Goal: Entertainment & Leisure: Consume media (video, audio)

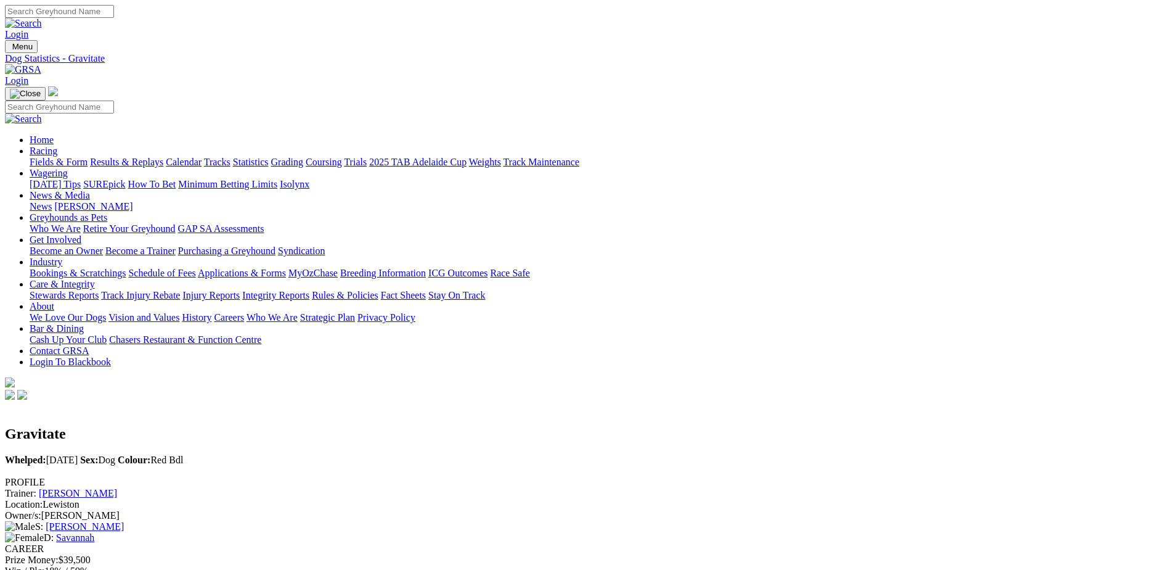
scroll to position [632, 0]
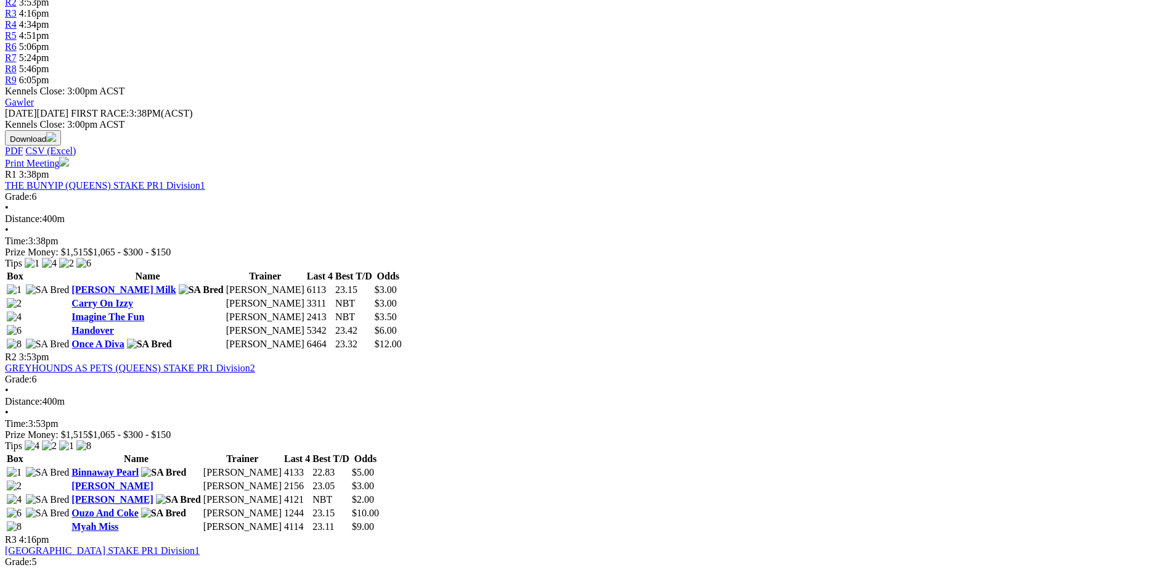
scroll to position [478, 0]
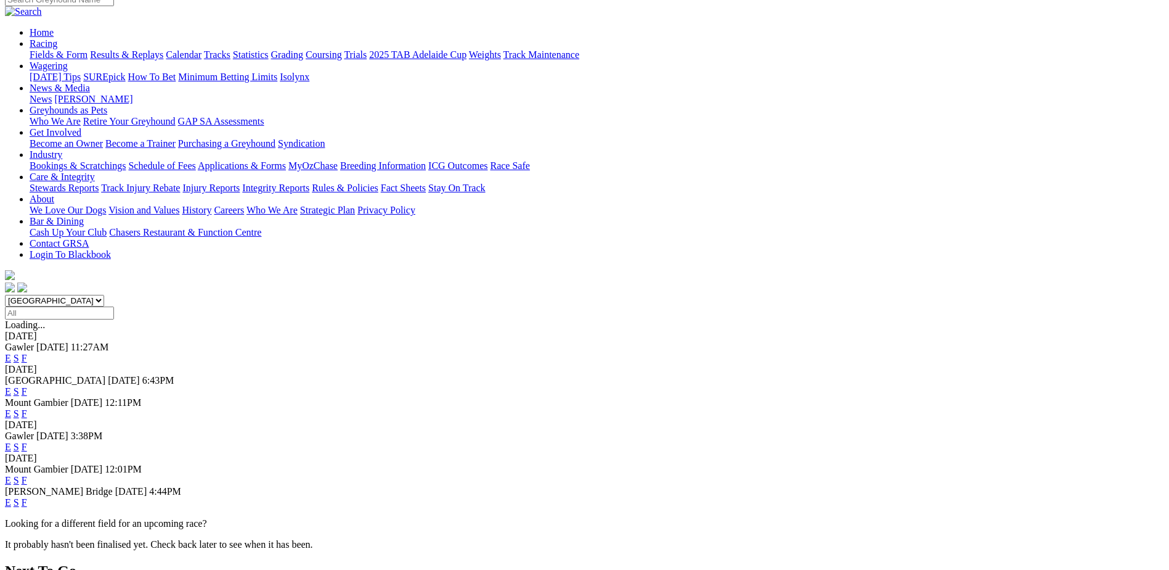
scroll to position [170, 0]
